Goal: Transaction & Acquisition: Download file/media

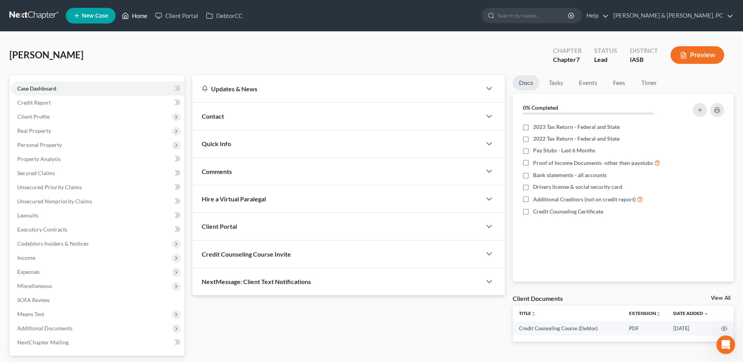
click at [139, 10] on link "Home" at bounding box center [134, 16] width 33 height 14
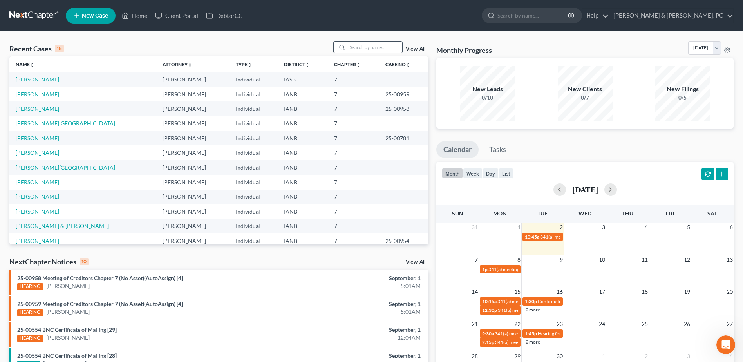
click at [387, 41] on div at bounding box center [368, 47] width 70 height 12
click at [384, 45] on input "search" at bounding box center [374, 47] width 55 height 11
type input "[PERSON_NAME]"
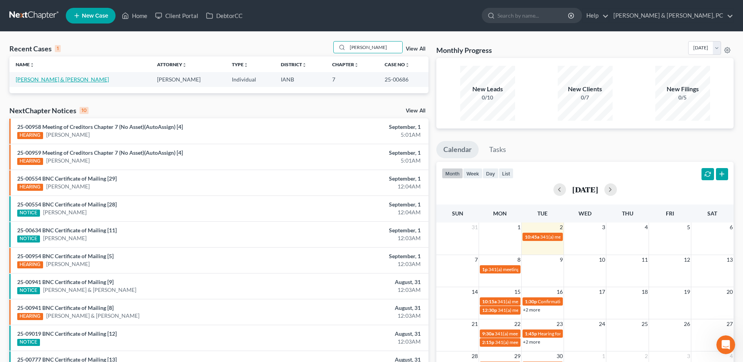
click at [56, 76] on link "[PERSON_NAME] & [PERSON_NAME]" at bounding box center [62, 79] width 93 height 7
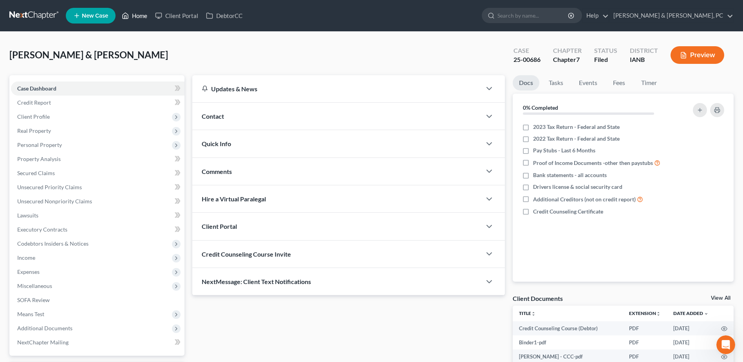
click at [122, 16] on icon at bounding box center [125, 15] width 7 height 9
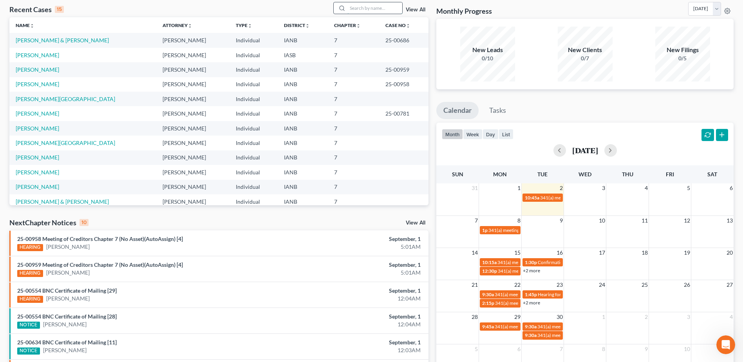
click at [373, 11] on input "search" at bounding box center [374, 7] width 55 height 11
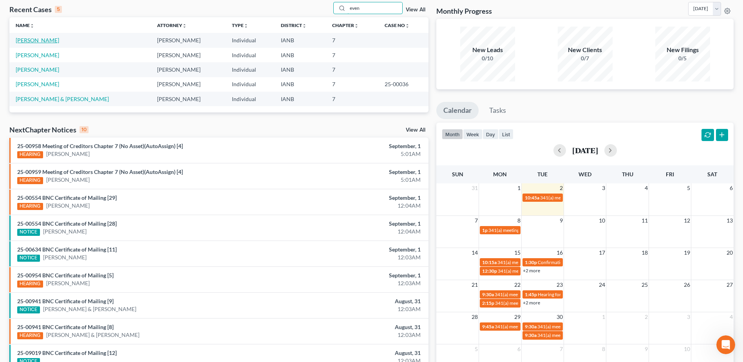
type input "even"
click at [48, 40] on link "[PERSON_NAME]" at bounding box center [37, 40] width 43 height 7
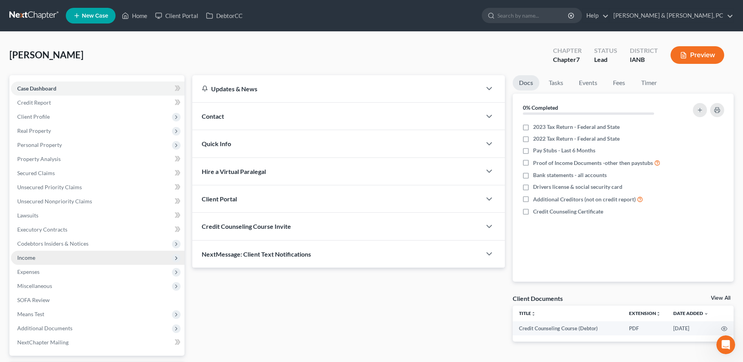
click at [41, 255] on span "Income" at bounding box center [98, 258] width 174 height 14
click at [44, 263] on span "Income" at bounding box center [98, 258] width 174 height 14
click at [51, 270] on span "Expenses" at bounding box center [98, 272] width 174 height 14
click at [52, 259] on span "Income" at bounding box center [98, 258] width 174 height 14
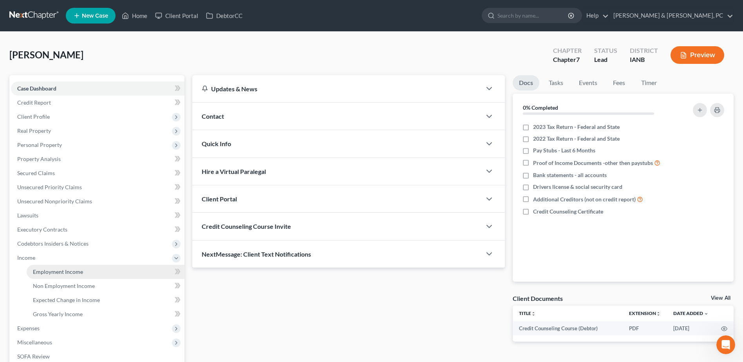
click at [55, 271] on span "Employment Income" at bounding box center [58, 271] width 50 height 7
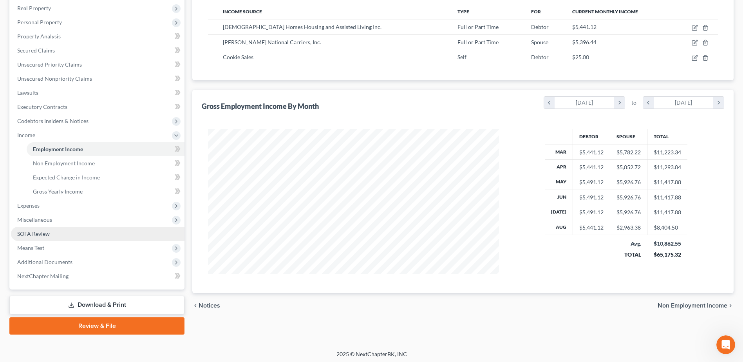
scroll to position [125, 0]
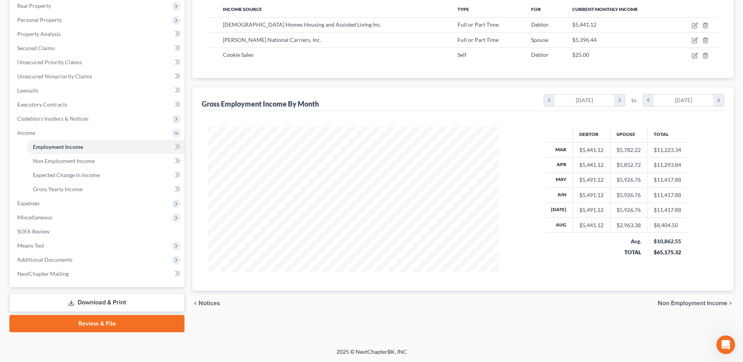
click at [131, 303] on link "Download & Print" at bounding box center [96, 302] width 175 height 18
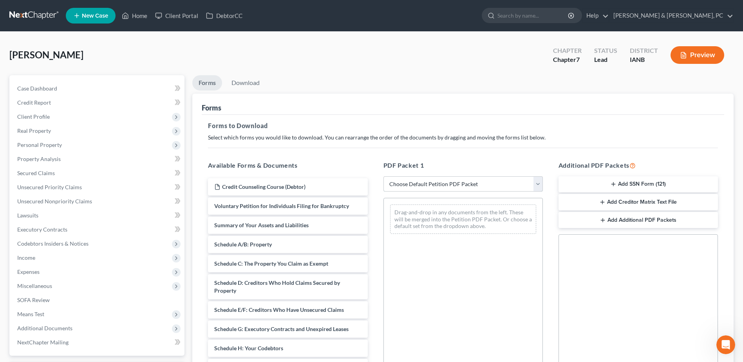
drag, startPoint x: 439, startPoint y: 179, endPoint x: 438, endPoint y: 190, distance: 10.7
click at [439, 179] on select "Choose Default Petition PDF Packet Complete Bankruptcy Petition (all forms and …" at bounding box center [462, 184] width 159 height 16
select select "0"
click at [383, 176] on select "Choose Default Petition PDF Packet Complete Bankruptcy Petition (all forms and …" at bounding box center [462, 184] width 159 height 16
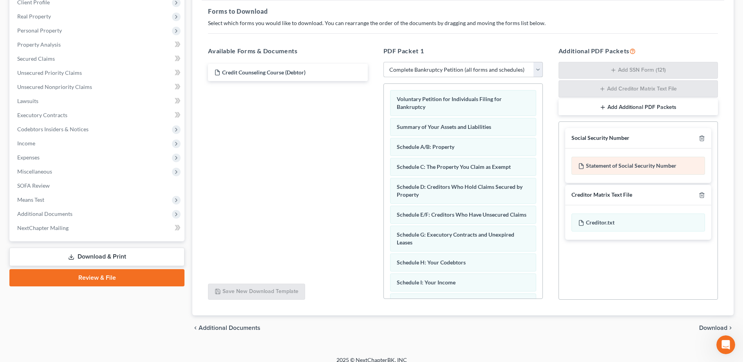
scroll to position [123, 0]
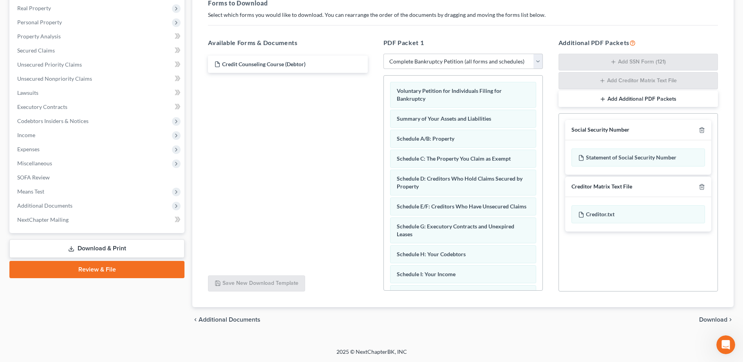
click at [714, 318] on span "Download" at bounding box center [713, 320] width 28 height 6
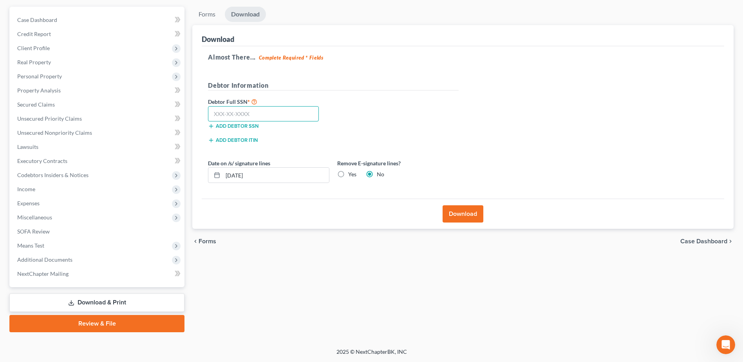
paste input "484-04-0402"
type input "484-04-0402"
click at [349, 173] on label "Yes" at bounding box center [352, 174] width 8 height 8
click at [351, 173] on input "Yes" at bounding box center [353, 172] width 5 height 5
radio input "true"
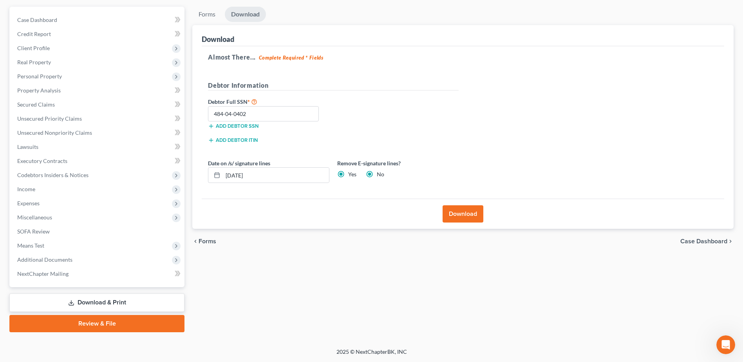
radio input "false"
click at [456, 213] on button "Download" at bounding box center [463, 213] width 41 height 17
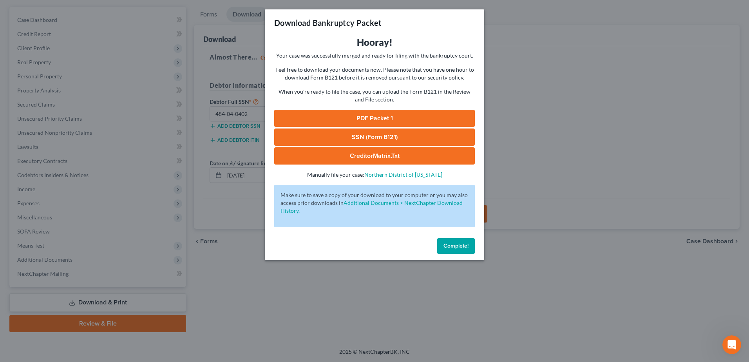
click at [353, 120] on link "PDF Packet 1" at bounding box center [374, 118] width 201 height 17
click at [373, 136] on link "SSN (Form B121)" at bounding box center [374, 136] width 201 height 17
click at [464, 248] on span "Complete!" at bounding box center [455, 245] width 25 height 7
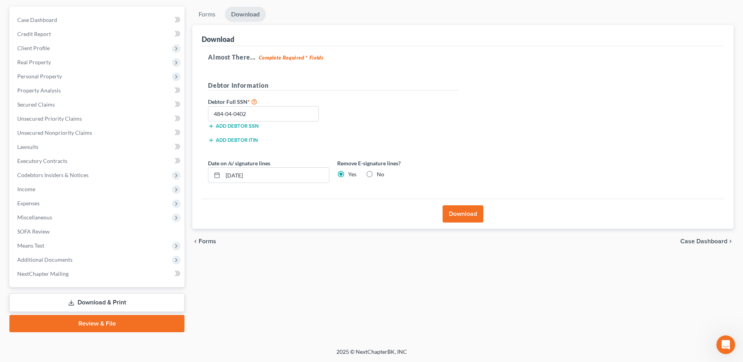
scroll to position [0, 0]
